Goal: Navigation & Orientation: Find specific page/section

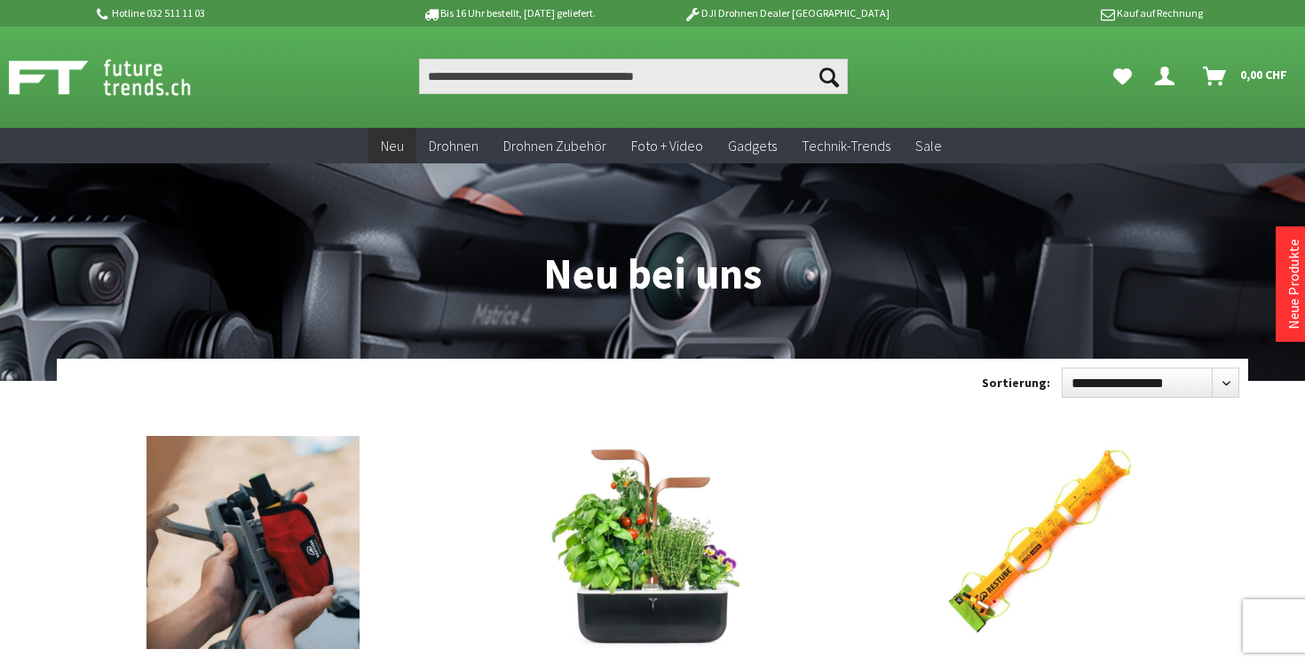
click at [157, 82] on img at bounding box center [119, 77] width 221 height 44
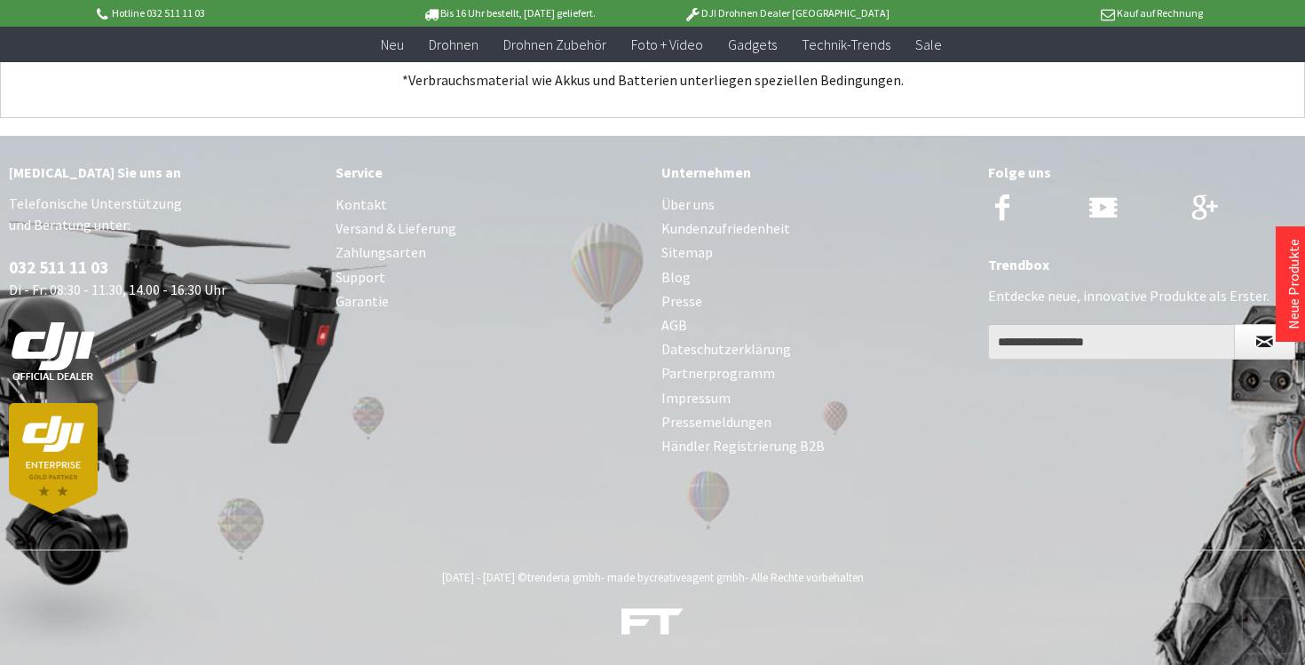
scroll to position [7020, 0]
click at [691, 203] on link "Über uns" at bounding box center [815, 205] width 309 height 24
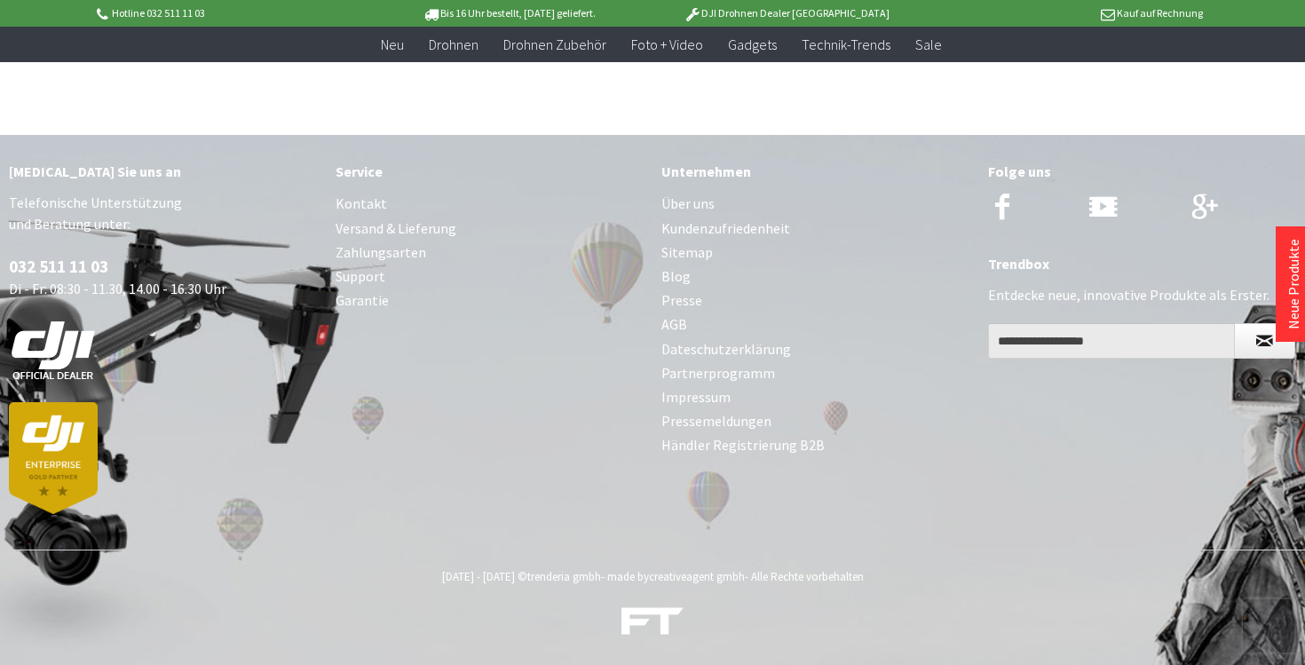
scroll to position [4114, 0]
click at [367, 201] on link "Kontakt" at bounding box center [489, 204] width 309 height 24
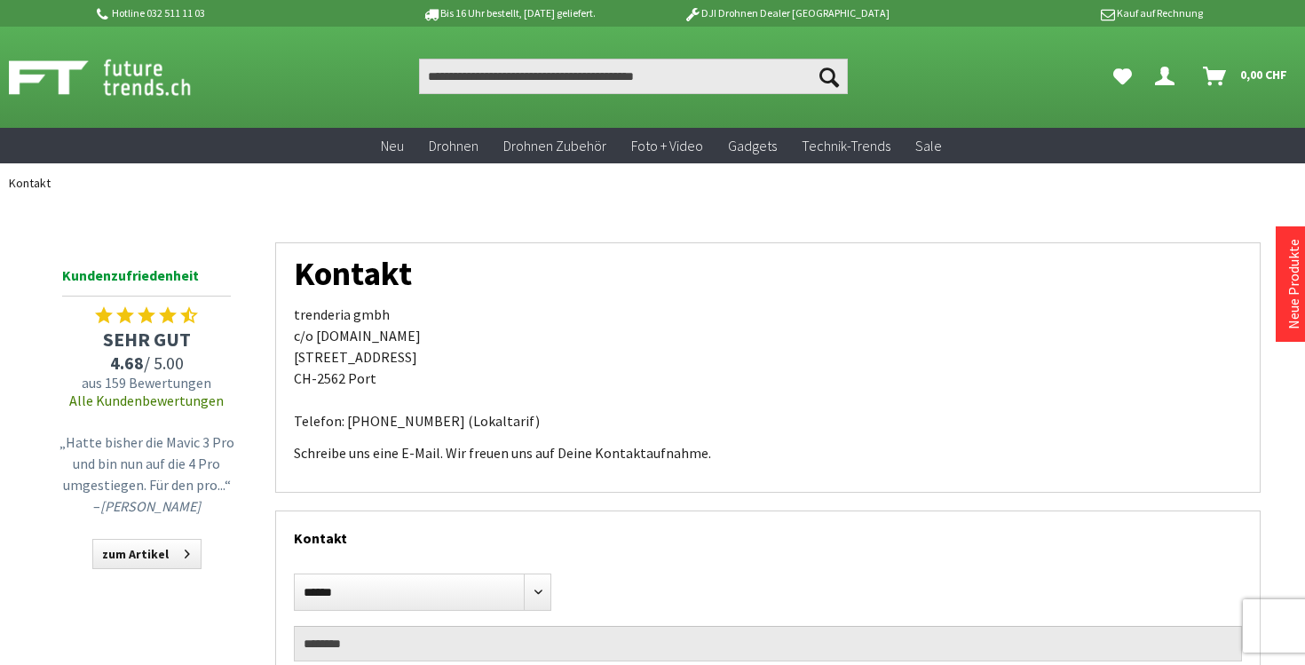
click at [123, 71] on img at bounding box center [119, 77] width 221 height 44
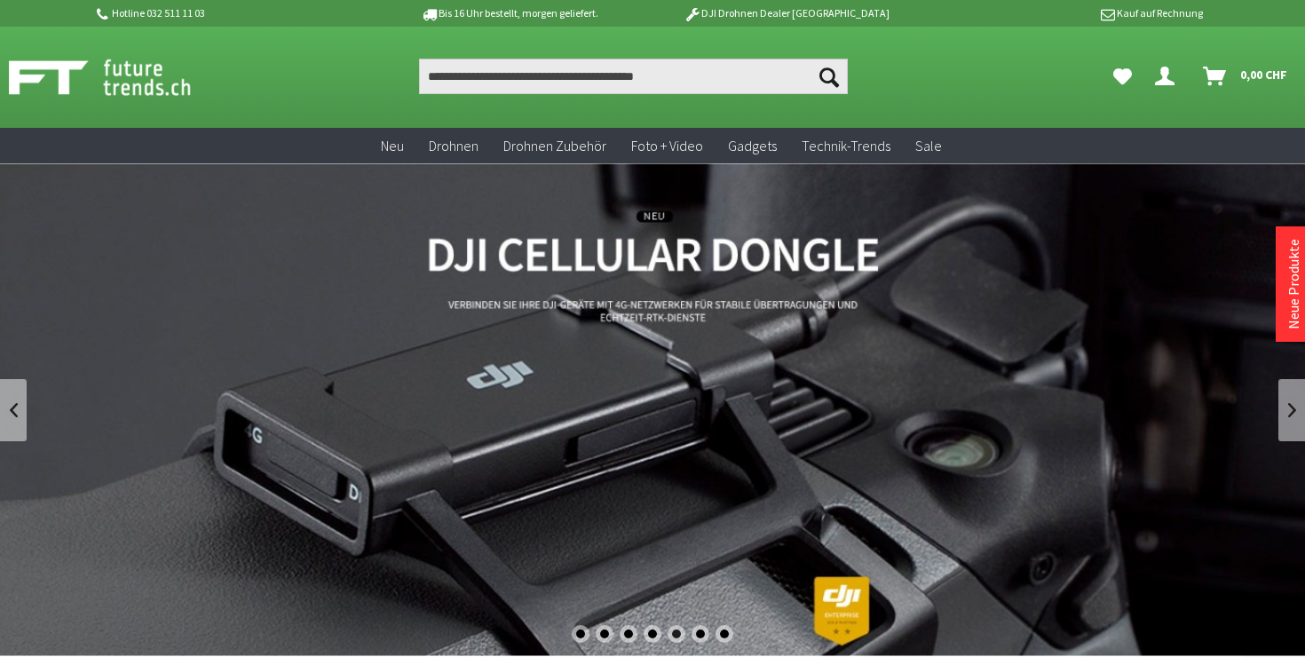
click at [156, 71] on img at bounding box center [119, 77] width 221 height 44
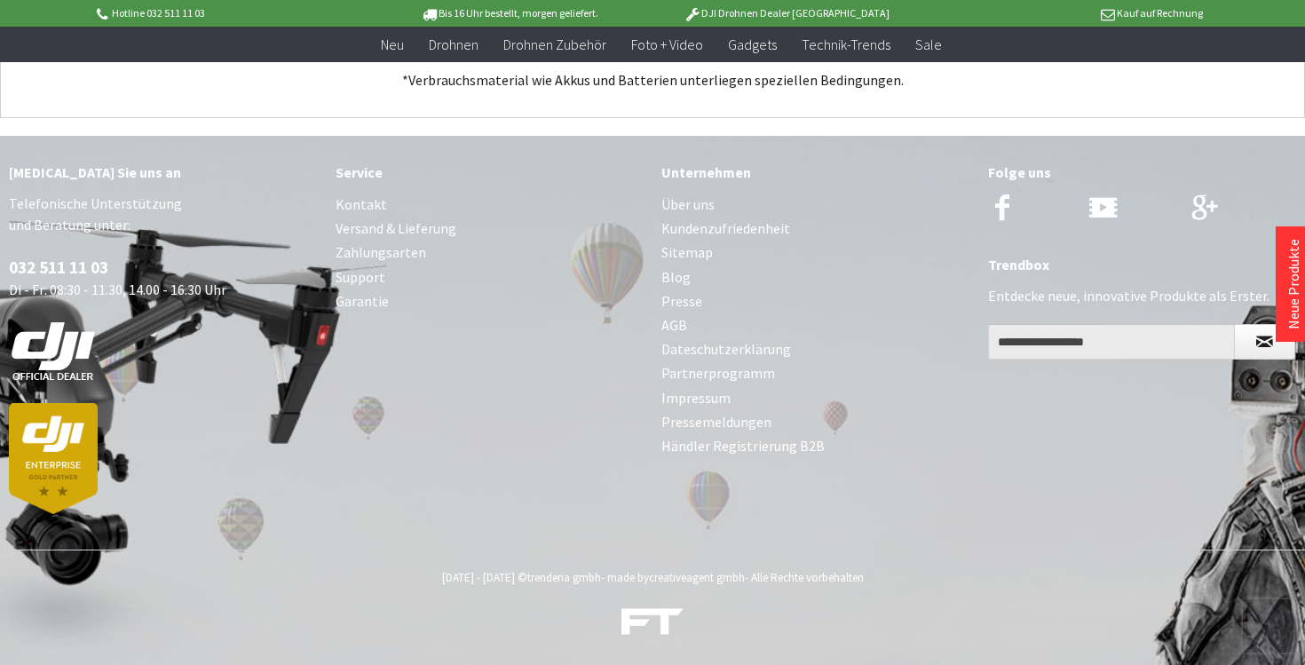
scroll to position [7020, 0]
click at [683, 201] on link "Über uns" at bounding box center [815, 205] width 309 height 24
click at [688, 300] on link "Presse" at bounding box center [815, 301] width 309 height 24
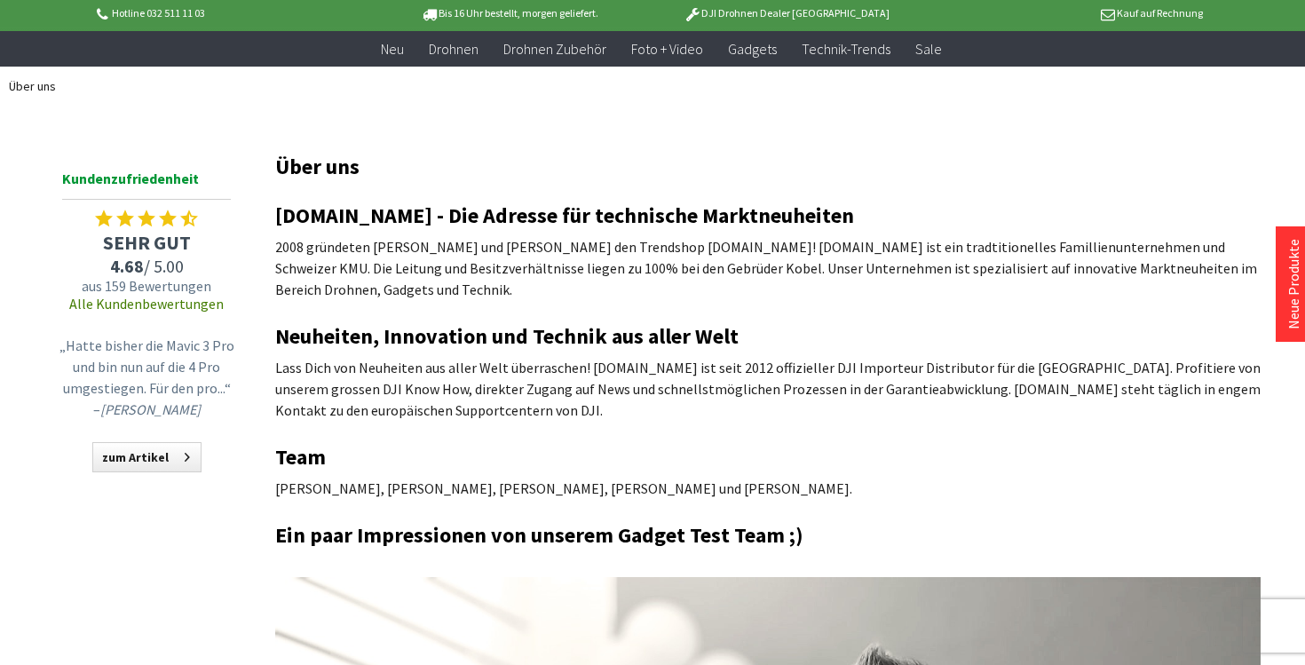
scroll to position [97, 0]
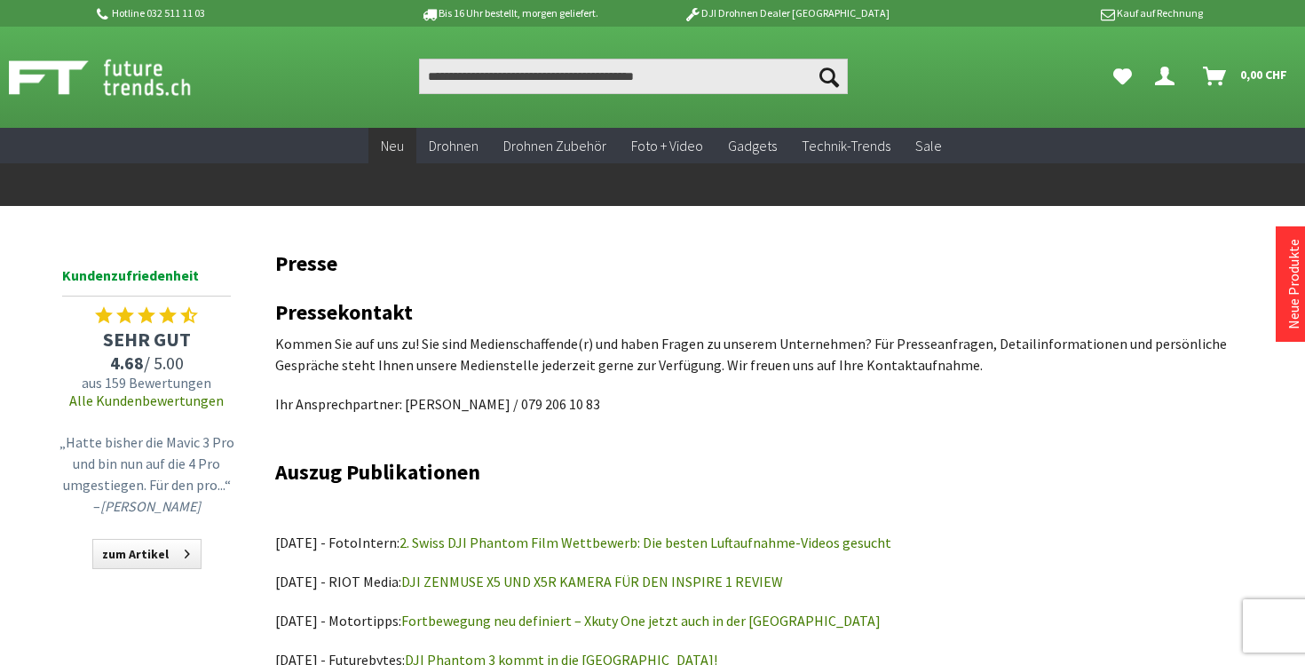
click at [397, 154] on span "Neu" at bounding box center [392, 146] width 23 height 18
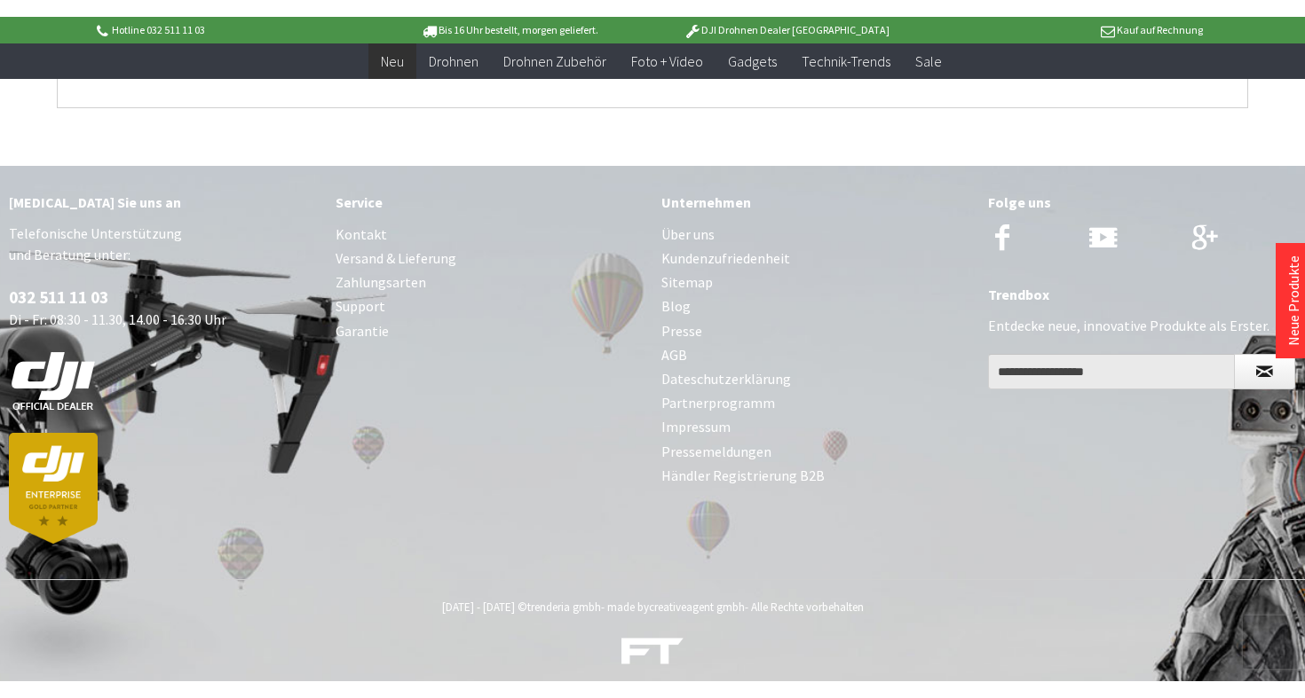
scroll to position [7558, 0]
